Goal: Task Accomplishment & Management: Use online tool/utility

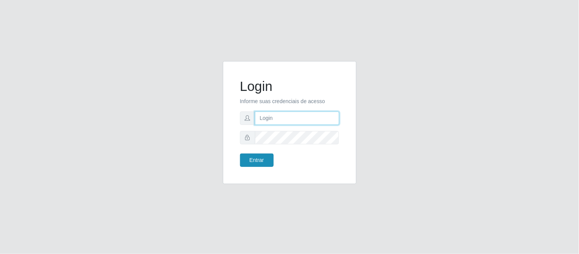
type input "deyvid@carnesecortes"
click at [267, 161] on button "Entrar" at bounding box center [257, 159] width 34 height 13
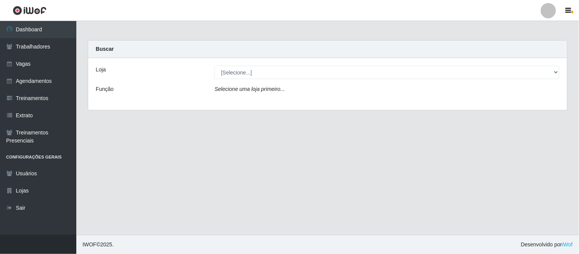
drag, startPoint x: 560, startPoint y: 74, endPoint x: 554, endPoint y: 72, distance: 6.4
click at [556, 74] on div "[Selecione...] Carnes & Cortes" at bounding box center [387, 72] width 356 height 13
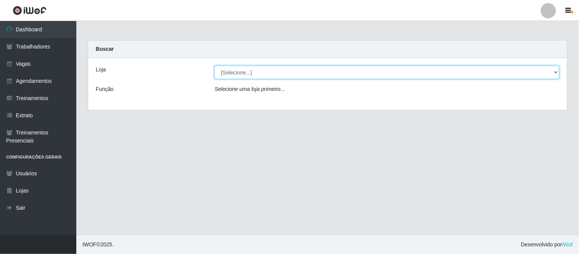
click at [553, 71] on select "[Selecione...] Carnes & Cortes" at bounding box center [386, 72] width 345 height 13
select select "433"
click at [214, 66] on select "[Selecione...] Carnes & Cortes" at bounding box center [386, 72] width 345 height 13
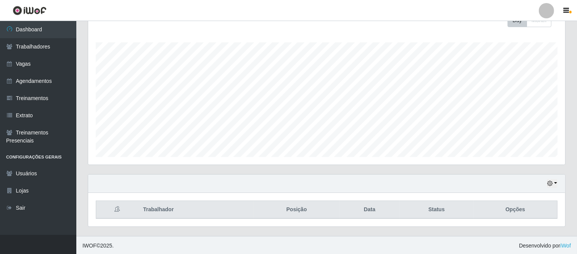
scroll to position [117, 0]
click at [558, 183] on div "Hoje 1 dia 3 dias 1 Semana Não encerrados" at bounding box center [326, 183] width 477 height 18
click at [557, 184] on button "button" at bounding box center [552, 182] width 11 height 9
click at [531, 155] on button "1 Semana" at bounding box center [526, 154] width 60 height 16
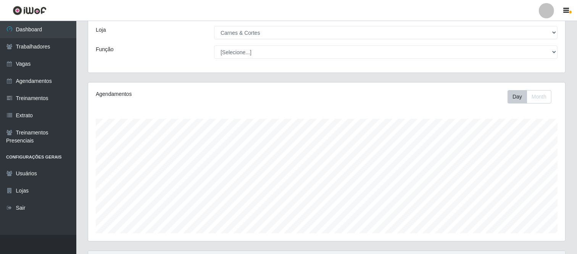
scroll to position [16, 0]
